Goal: Transaction & Acquisition: Book appointment/travel/reservation

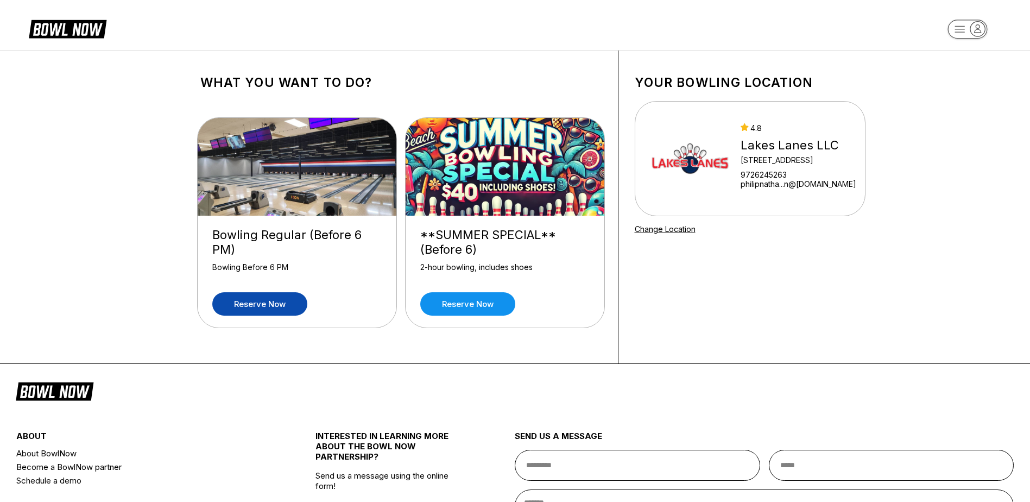
click at [269, 304] on link "Reserve now" at bounding box center [259, 303] width 95 height 23
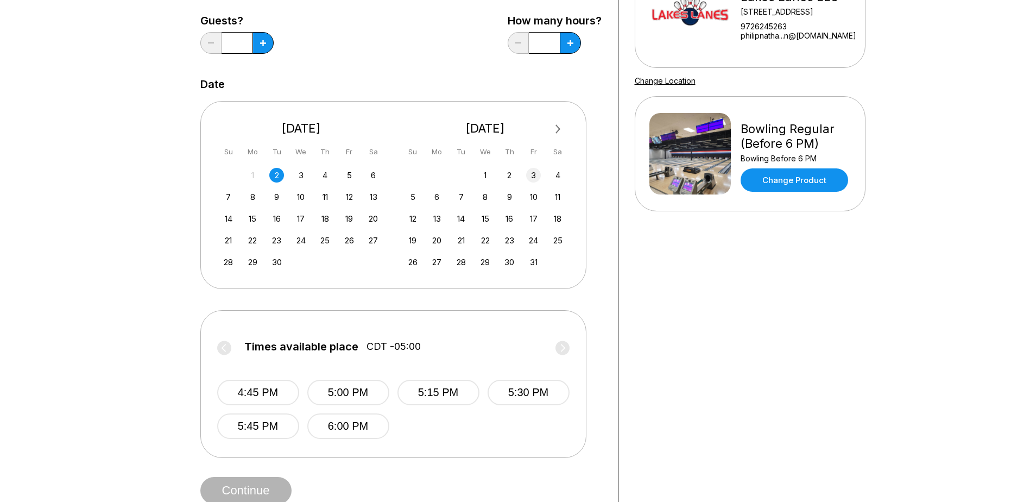
scroll to position [163, 0]
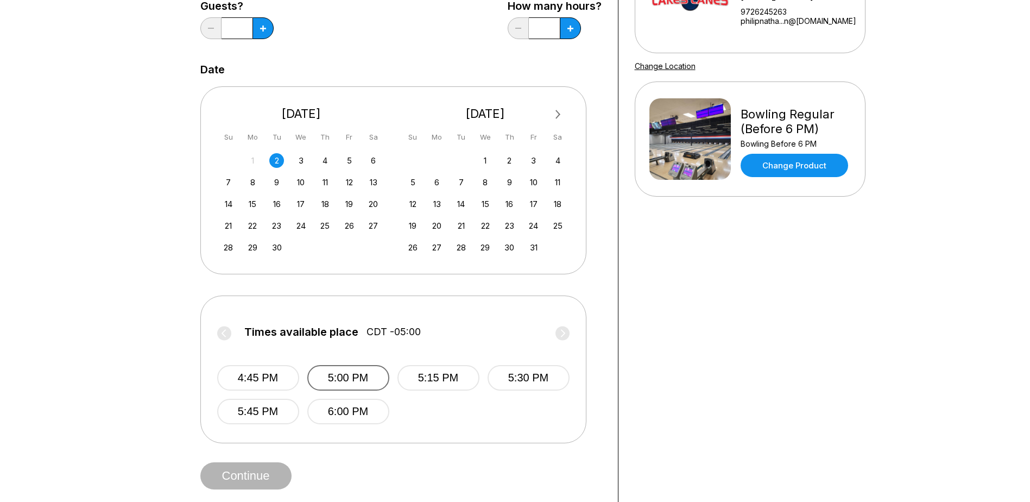
click at [349, 377] on button "5:00 PM" at bounding box center [348, 378] width 82 height 26
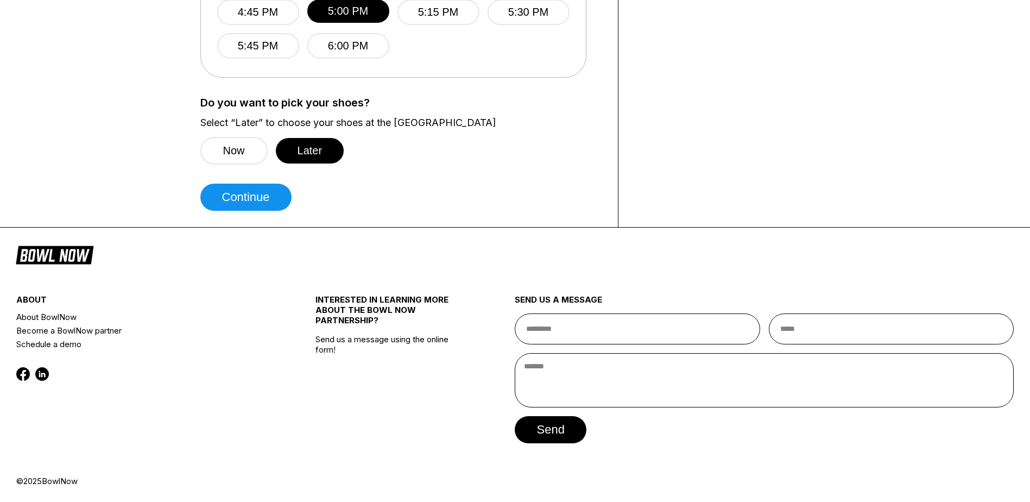
scroll to position [529, 0]
click at [251, 203] on button "Continue" at bounding box center [245, 196] width 91 height 27
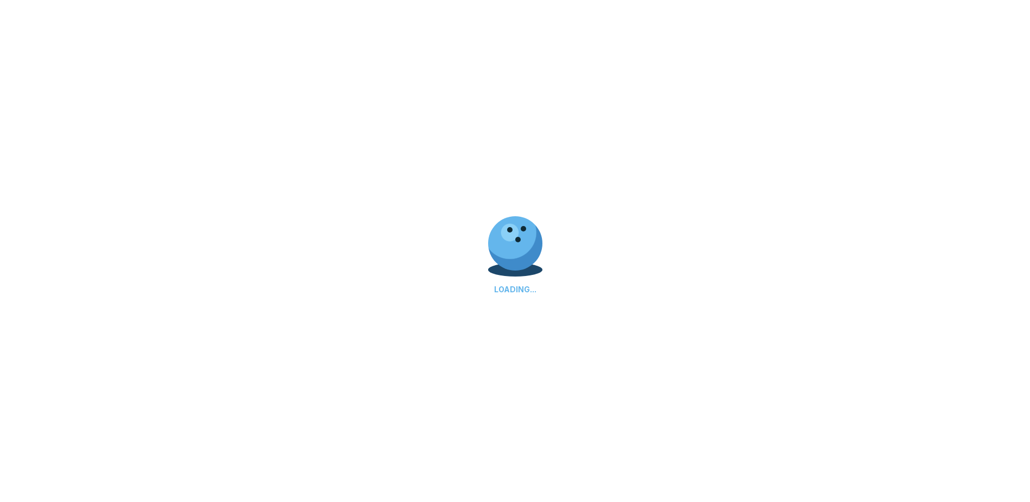
select select "**"
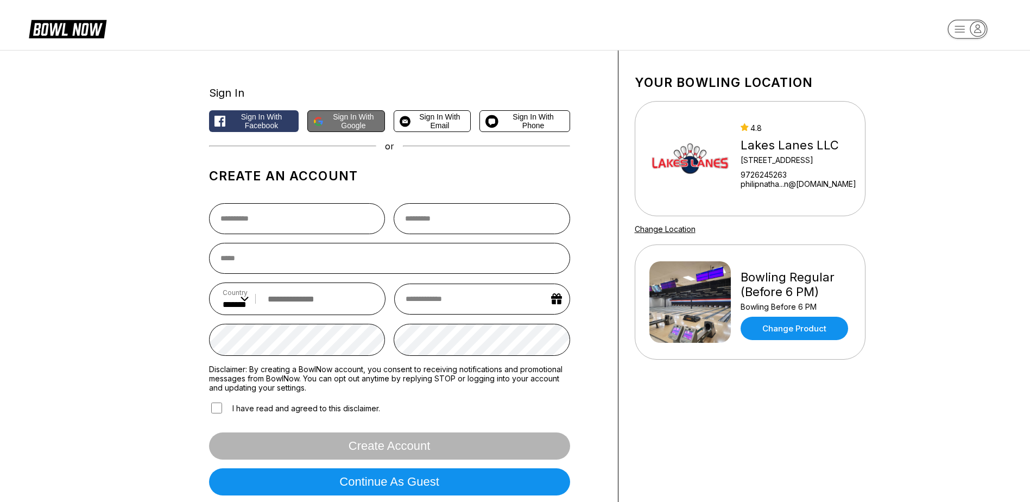
click at [329, 117] on span "Sign in with Google" at bounding box center [353, 120] width 51 height 17
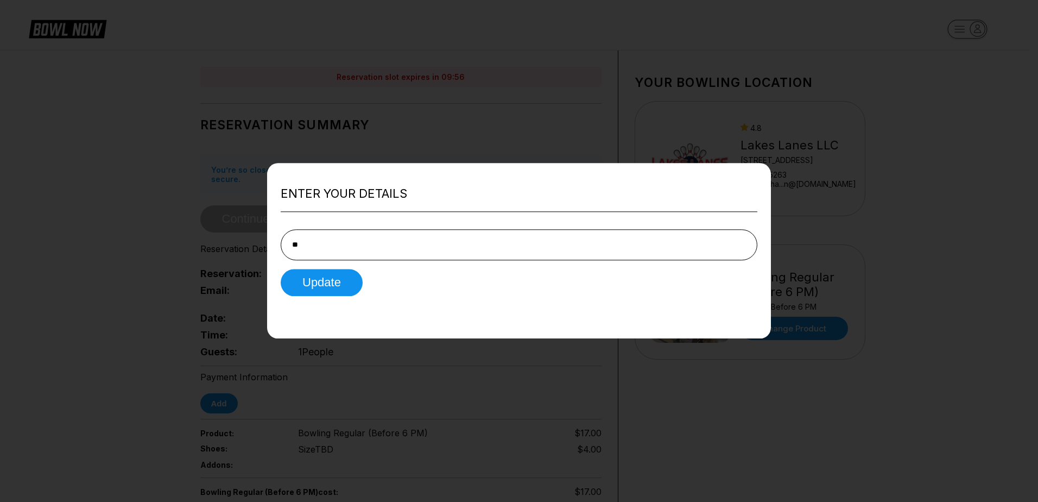
type input "*"
type input "**********"
click at [335, 285] on button "Update" at bounding box center [322, 282] width 82 height 27
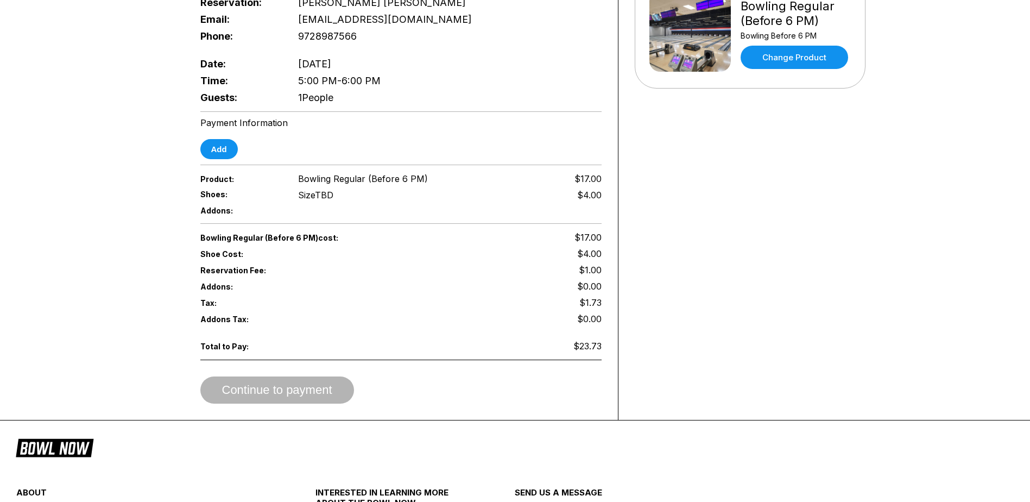
scroll to position [271, 0]
click at [343, 188] on div "Shoes: Size TBD $4.00" at bounding box center [400, 194] width 401 height 16
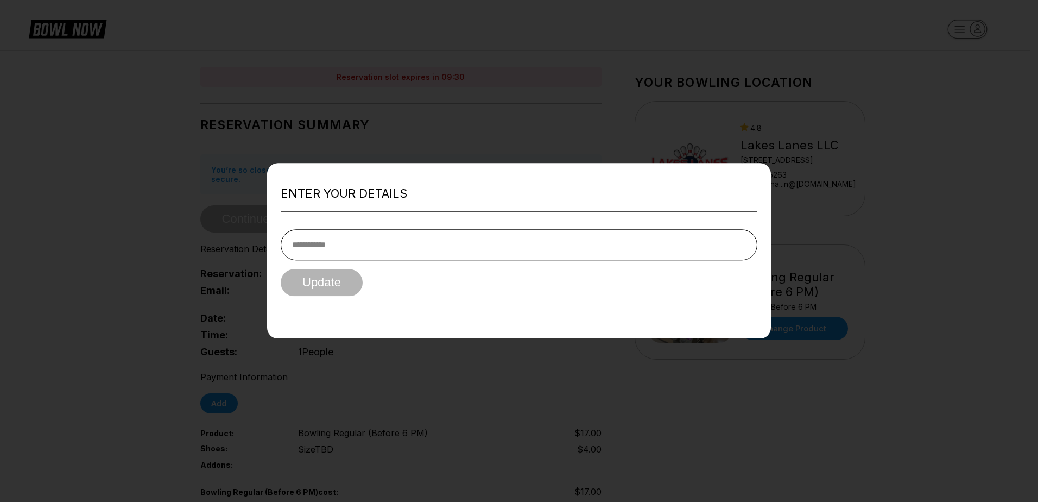
click at [369, 296] on div "Update" at bounding box center [519, 282] width 477 height 27
click at [546, 232] on input "tel" at bounding box center [519, 244] width 477 height 31
click at [546, 232] on input "**********" at bounding box center [519, 244] width 477 height 31
click at [435, 247] on input "**********" at bounding box center [519, 244] width 477 height 31
type input "**********"
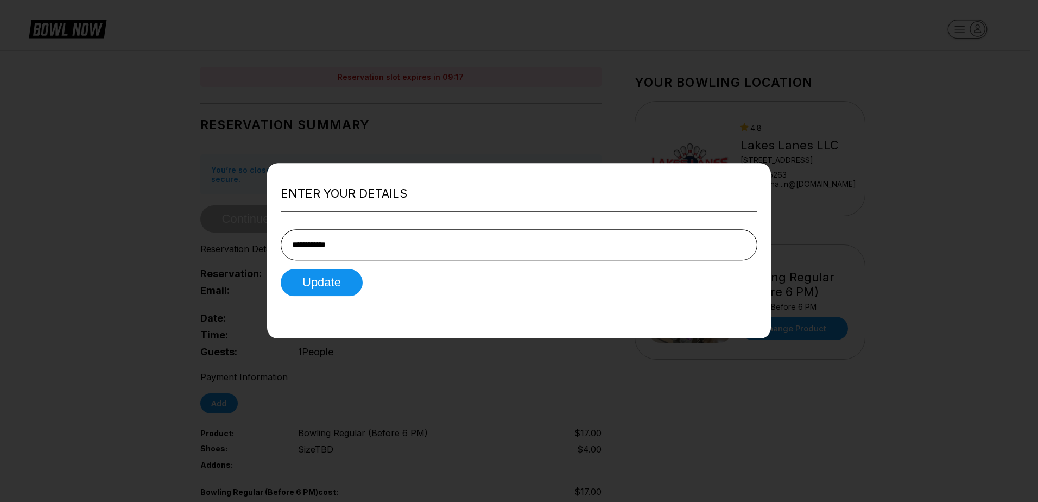
click at [386, 269] on div "Update" at bounding box center [519, 282] width 477 height 27
click at [355, 287] on button "Update" at bounding box center [322, 282] width 82 height 27
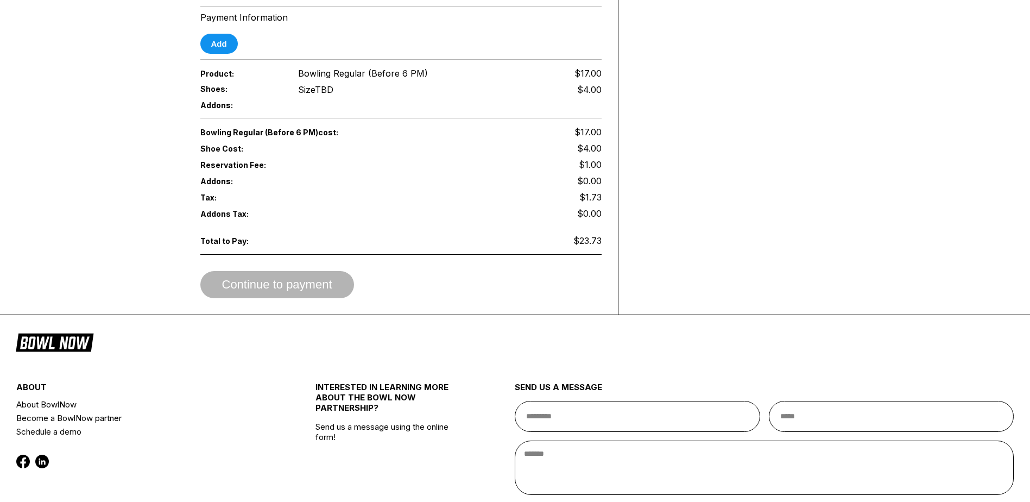
scroll to position [380, 0]
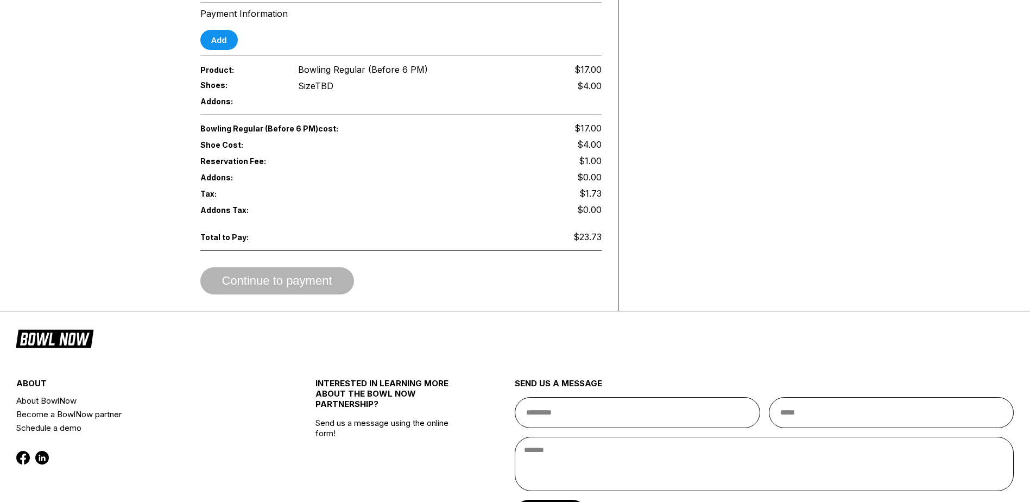
click at [330, 204] on div "Addons Tax: $0.00" at bounding box center [400, 209] width 401 height 16
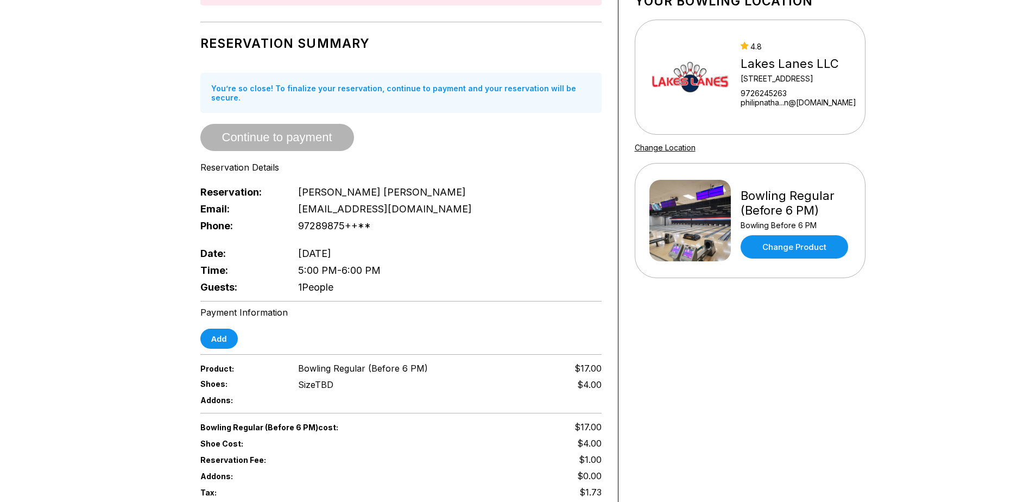
scroll to position [0, 0]
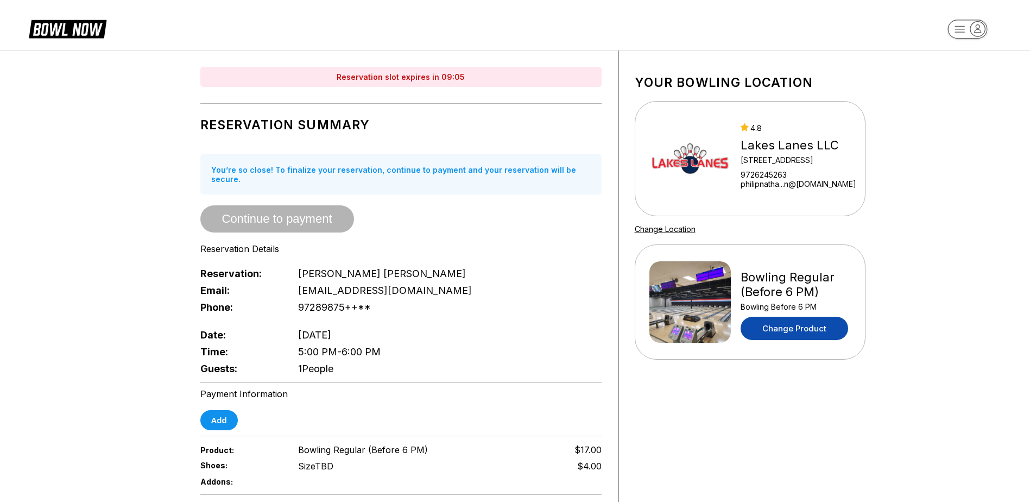
click at [792, 332] on link "Change Product" at bounding box center [795, 328] width 108 height 23
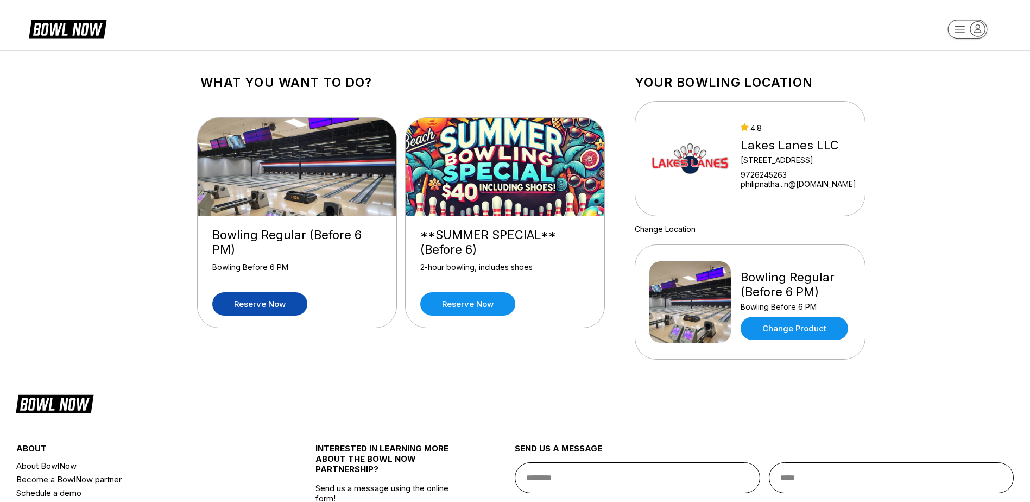
click at [239, 307] on link "Reserve now" at bounding box center [259, 303] width 95 height 23
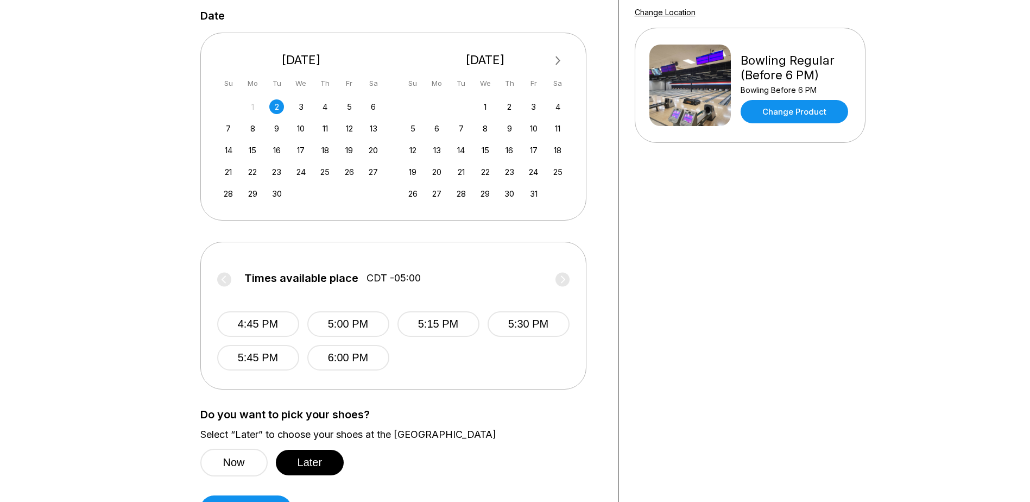
scroll to position [217, 0]
click at [340, 317] on button "5:00 PM" at bounding box center [348, 324] width 82 height 26
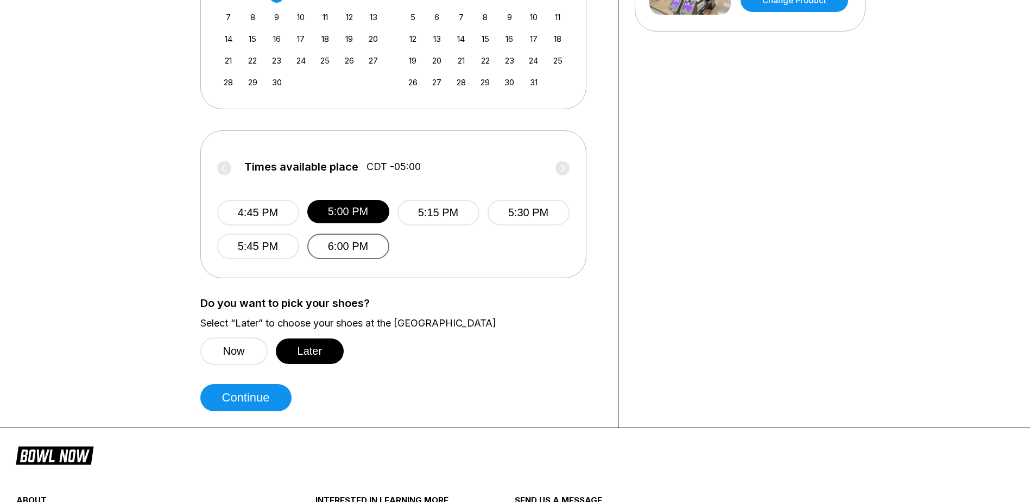
scroll to position [380, 0]
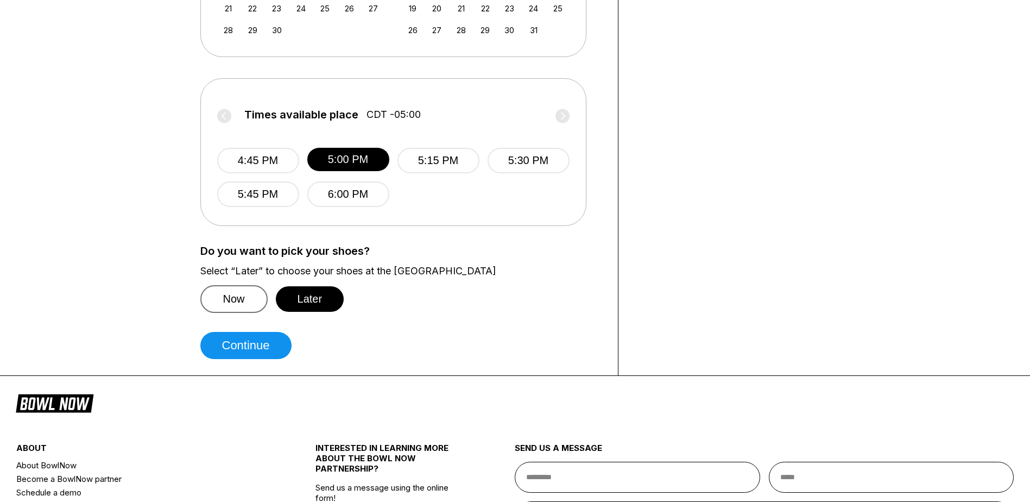
click at [241, 298] on button "Now" at bounding box center [233, 299] width 67 height 28
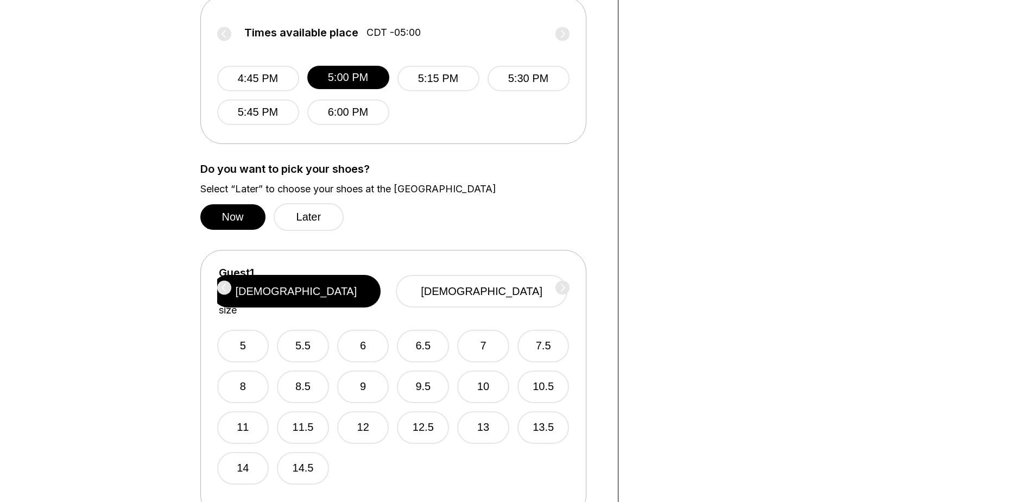
scroll to position [435, 0]
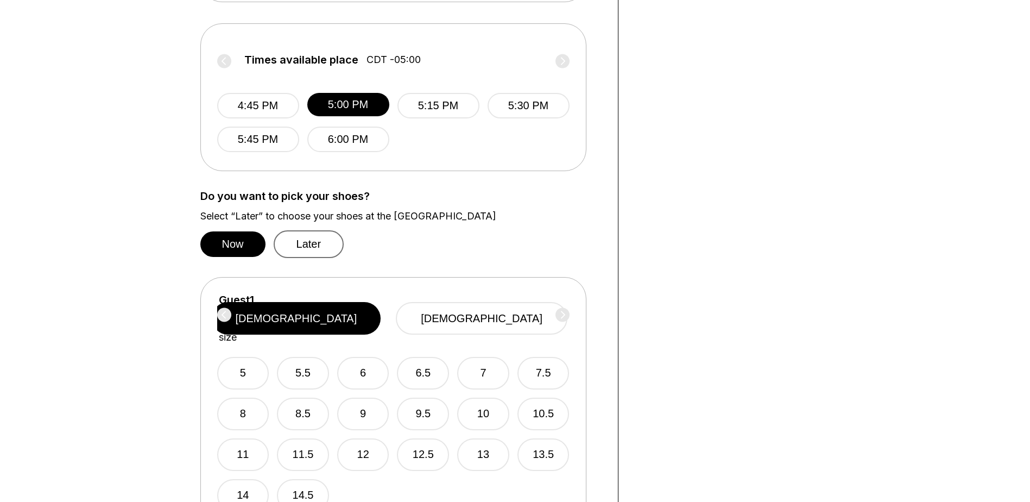
click at [294, 248] on button "Later" at bounding box center [309, 244] width 71 height 28
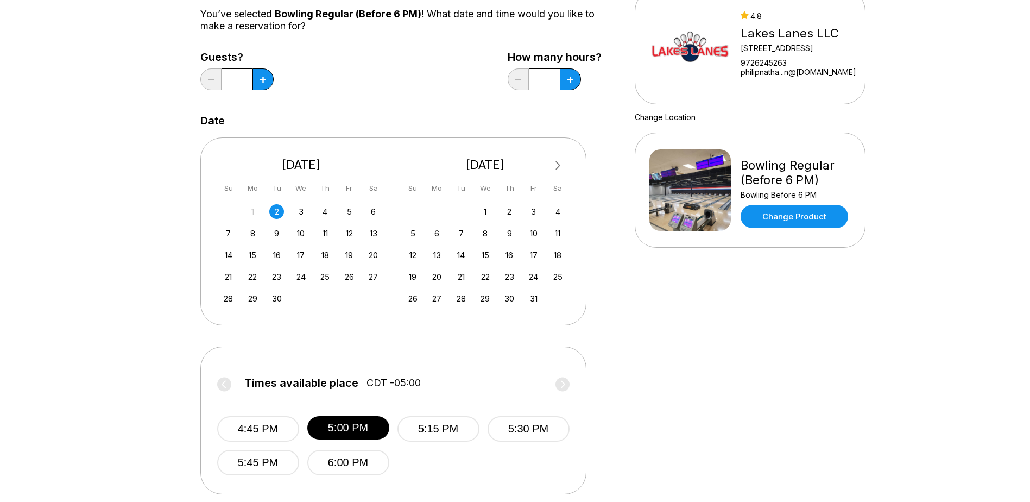
scroll to position [0, 0]
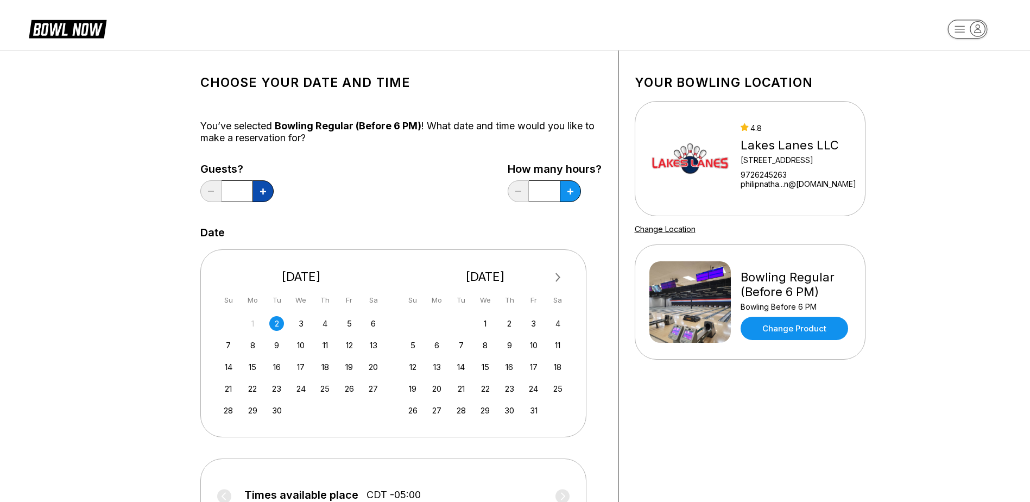
click at [262, 192] on icon at bounding box center [263, 191] width 6 height 6
click at [214, 193] on button at bounding box center [210, 191] width 21 height 22
type input "*"
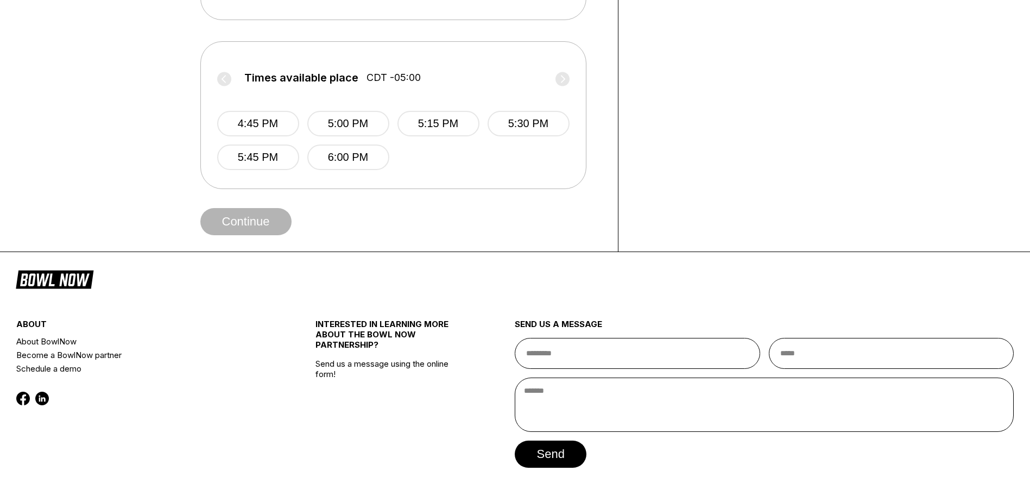
scroll to position [434, 0]
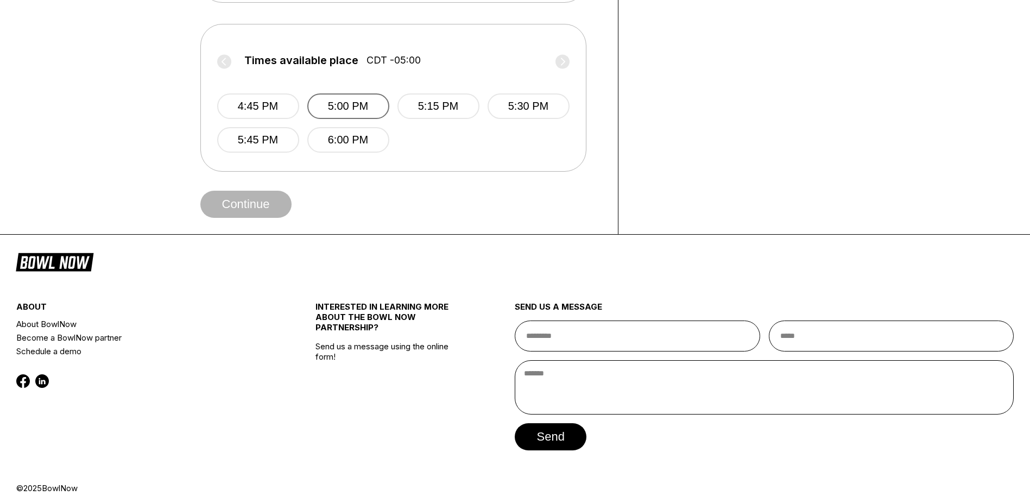
click at [339, 96] on button "5:00 PM" at bounding box center [348, 106] width 82 height 26
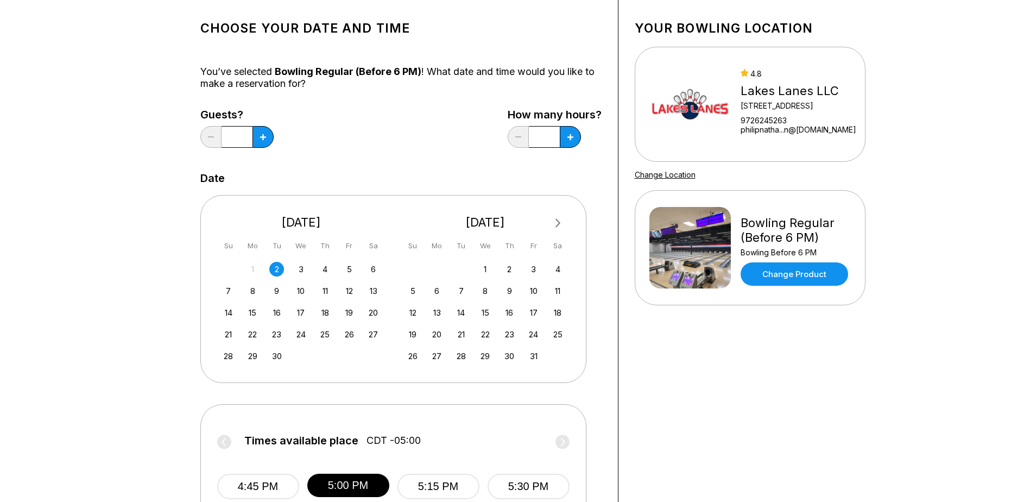
scroll to position [0, 0]
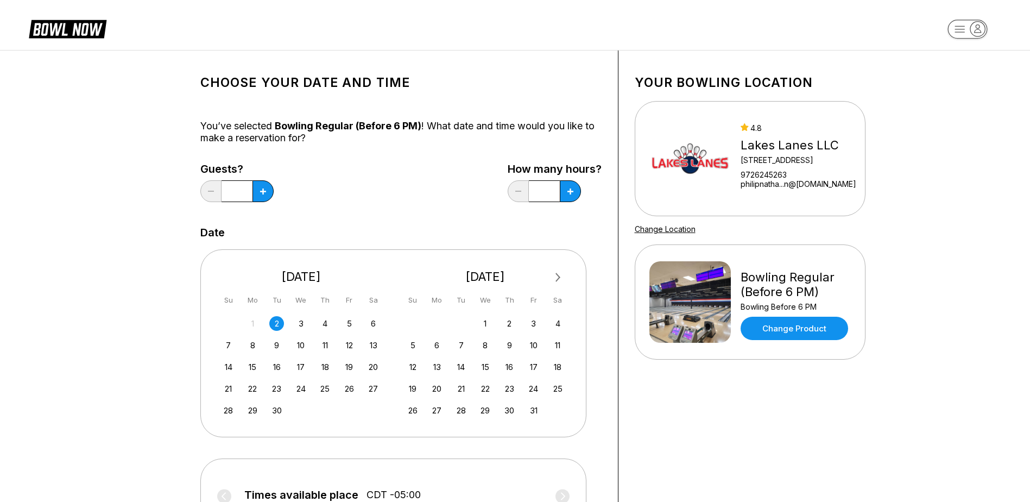
click at [772, 178] on div "9726245263" at bounding box center [799, 174] width 116 height 9
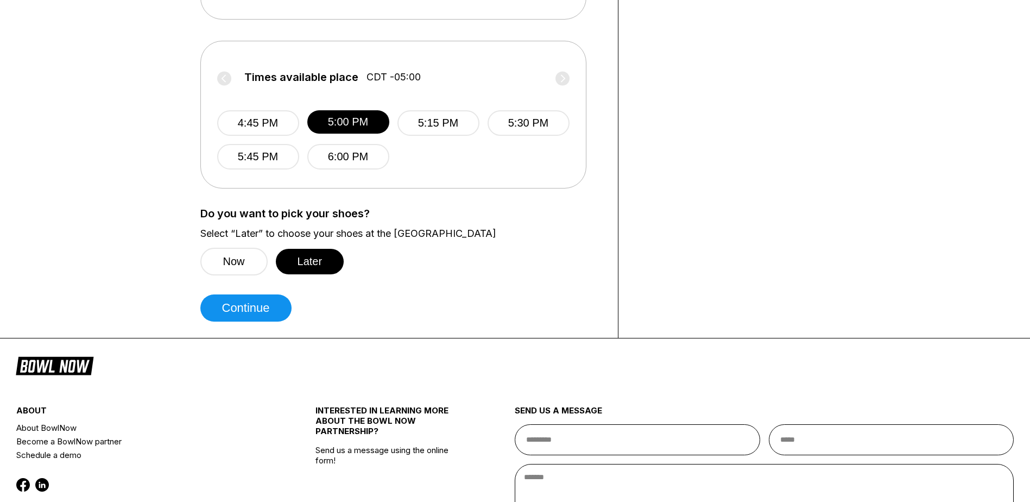
scroll to position [529, 0]
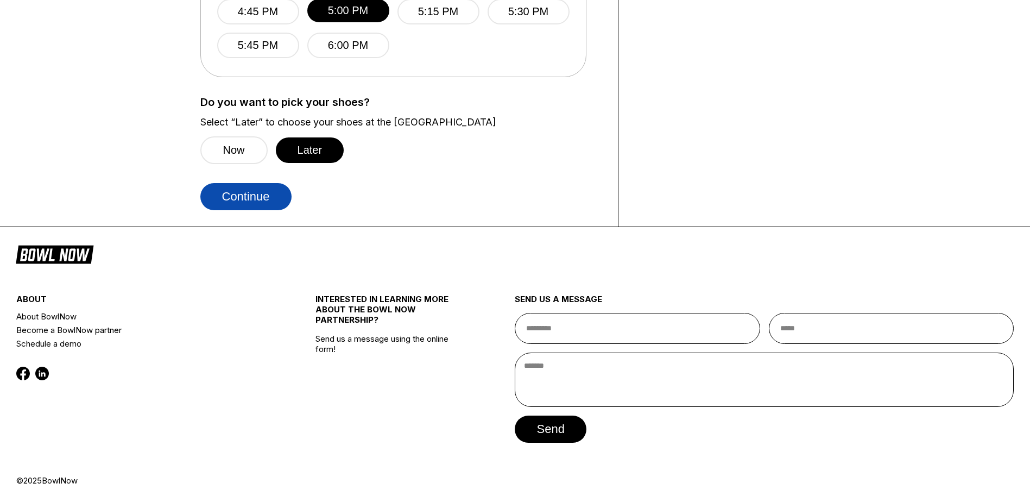
click at [255, 194] on button "Continue" at bounding box center [245, 196] width 91 height 27
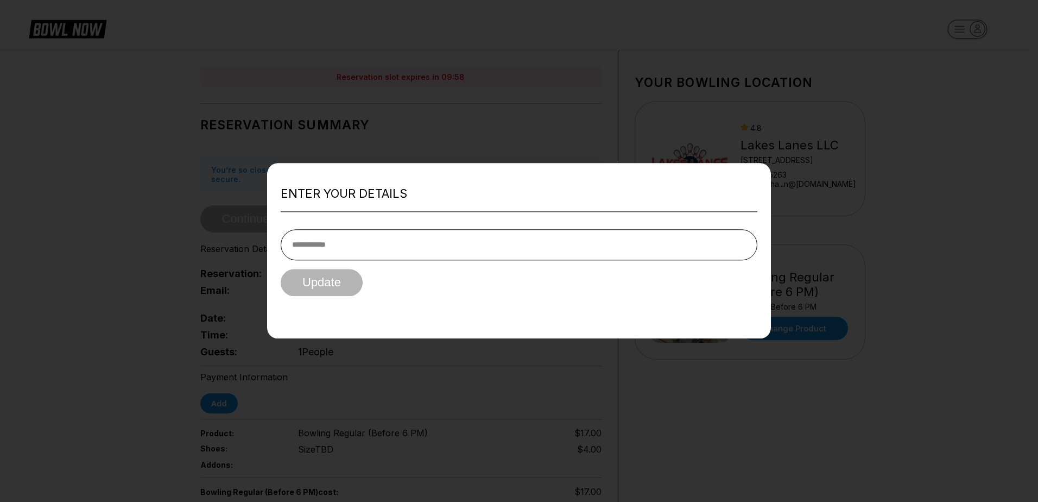
click at [654, 243] on input "tel" at bounding box center [519, 244] width 477 height 31
click at [383, 255] on input "tel" at bounding box center [519, 244] width 477 height 31
type input "**********"
click at [304, 276] on button "Update" at bounding box center [322, 282] width 82 height 27
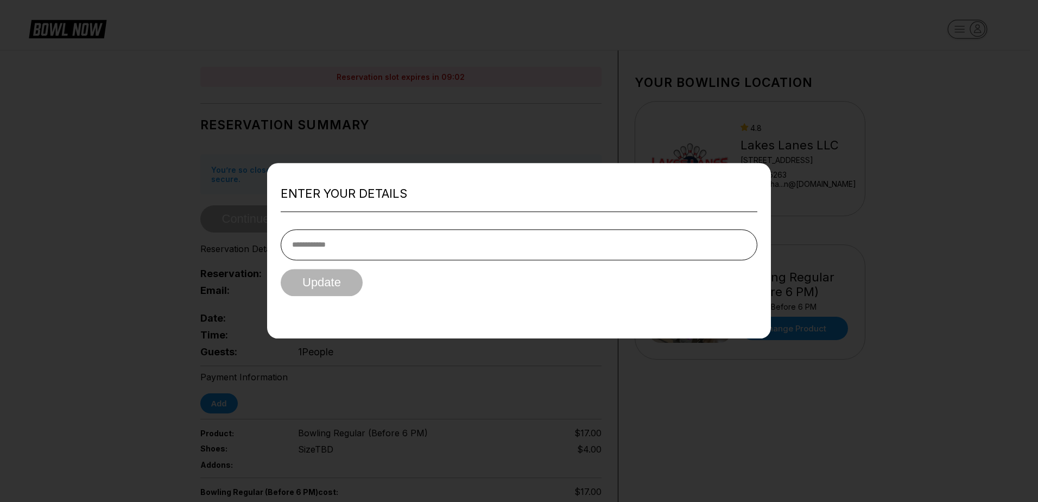
click at [564, 330] on div "Enter your details Update" at bounding box center [519, 250] width 504 height 175
